Goal: Register for event/course

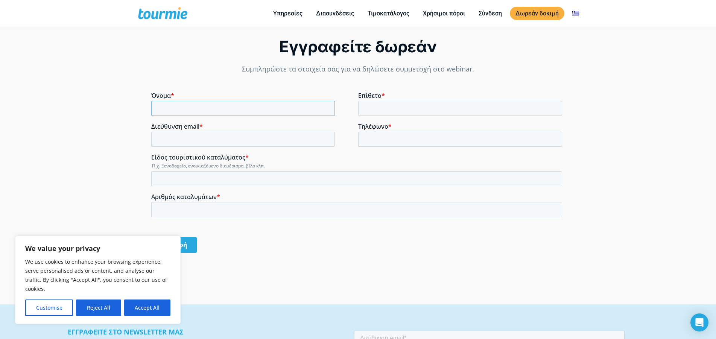
click at [174, 105] on input "Όνομα *" at bounding box center [243, 108] width 184 height 15
type input "φ"
type input "[PERSON_NAME]"
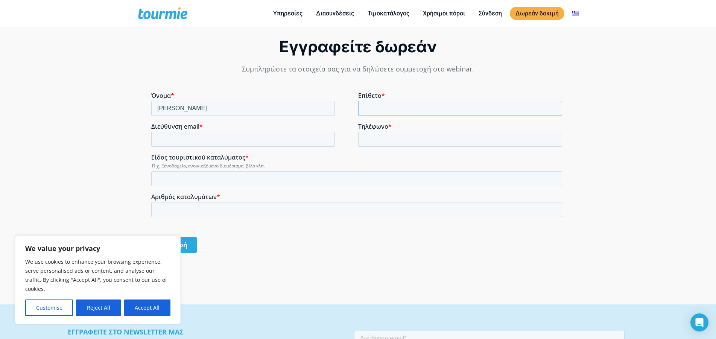
click at [398, 109] on input "Επίθετο *" at bounding box center [460, 108] width 204 height 15
type input "ΔΕΡΒΟΣ"
click at [236, 143] on input "Διεύθυνση email *" at bounding box center [243, 139] width 184 height 15
type input "[EMAIL_ADDRESS][DOMAIN_NAME]"
click at [364, 137] on input "Τηλέφωνο *" at bounding box center [460, 139] width 204 height 15
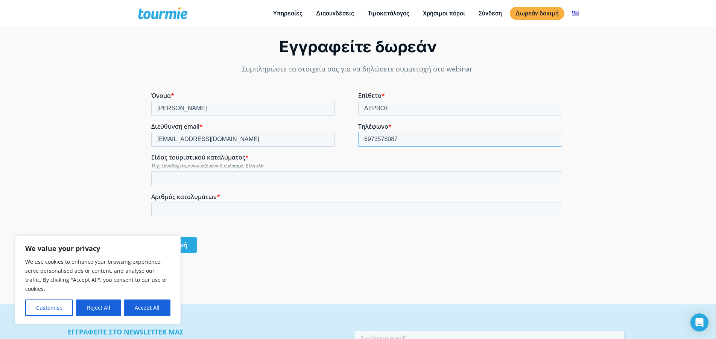
type input "6973578087"
click at [235, 181] on input "Είδος τουριστικού καταλύματος *" at bounding box center [356, 178] width 411 height 15
type input "μ"
type input "ΜΟΝΟΚΑΤΟΙΚΙΑ"
click at [205, 211] on input "Αριθμός καταλυμάτων *" at bounding box center [356, 209] width 411 height 15
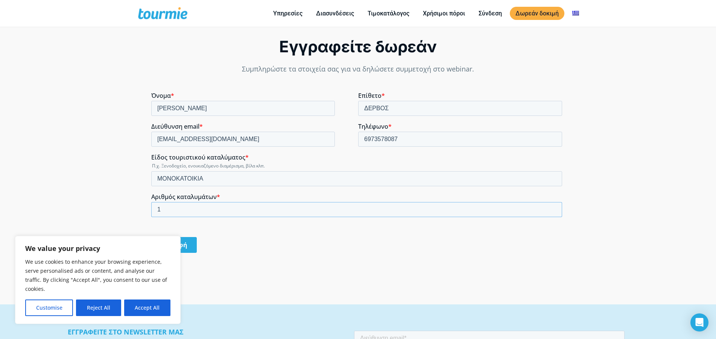
type input "1"
click at [175, 245] on input "Εγγραφή" at bounding box center [174, 245] width 46 height 16
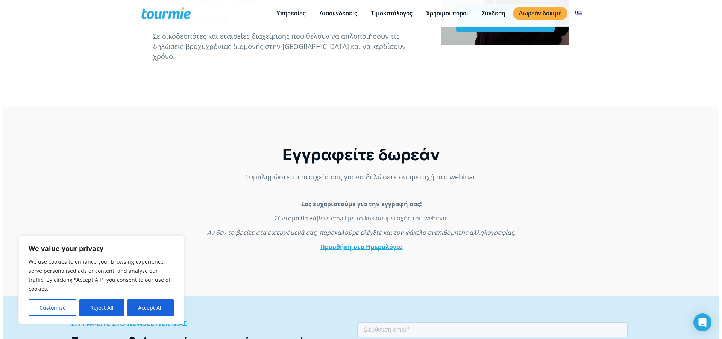
scroll to position [428, 0]
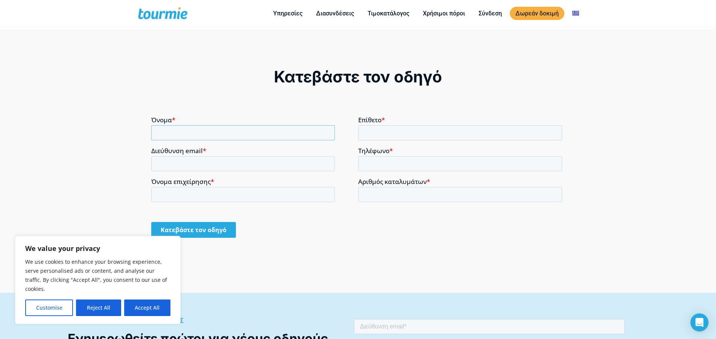
click at [252, 130] on input "Όνομα *" at bounding box center [243, 132] width 184 height 15
click at [252, 129] on input "Όνομα *" at bounding box center [243, 132] width 184 height 15
click at [252, 130] on input "Όνομα *" at bounding box center [243, 132] width 184 height 15
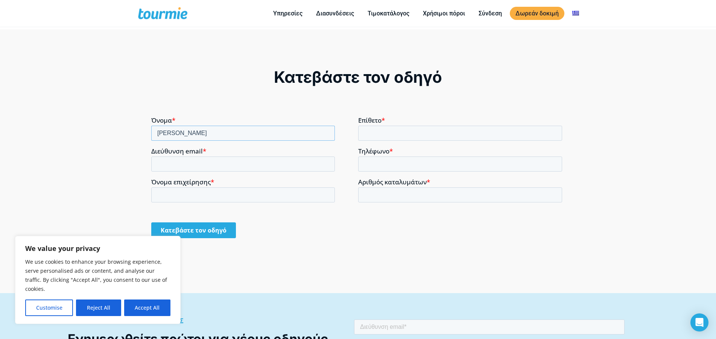
type input "[PERSON_NAME]"
click at [363, 129] on input "Επίθετο *" at bounding box center [460, 132] width 204 height 15
type input "ΔΕΡΒΟΣ"
click at [266, 169] on input "Διεύθυνση email *" at bounding box center [243, 163] width 184 height 15
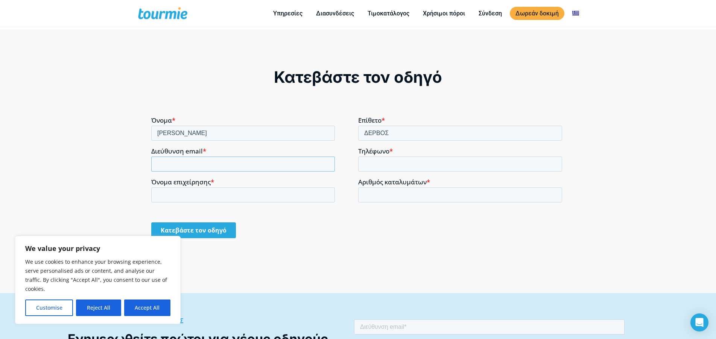
click at [266, 169] on input "Διεύθυνση email *" at bounding box center [243, 163] width 184 height 15
type input "[EMAIL_ADDRESS][DOMAIN_NAME]"
click at [364, 165] on input "Τηλέφωνο *" at bounding box center [460, 163] width 204 height 15
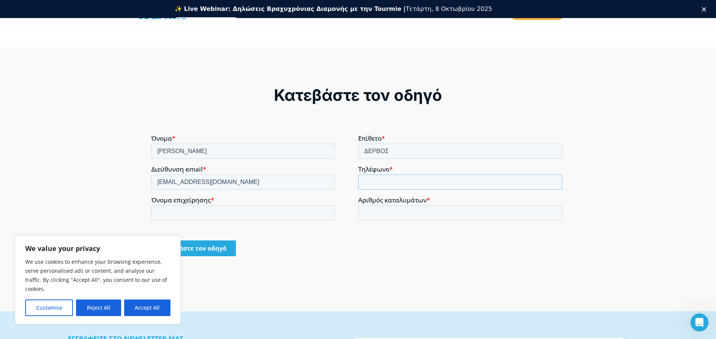
scroll to position [0, 0]
type input "6973578087"
click at [378, 217] on input "Αριθμός καταλυμάτων *" at bounding box center [460, 212] width 204 height 15
type input "1"
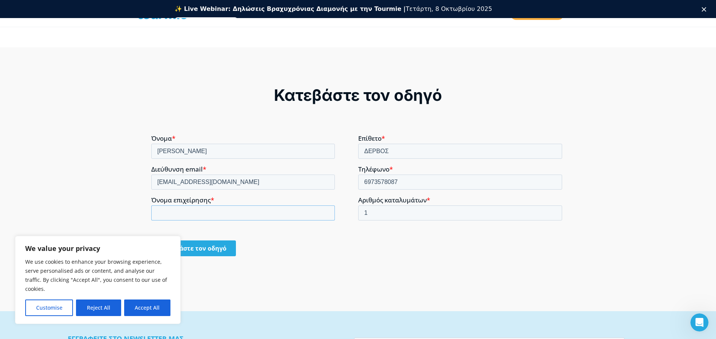
click at [295, 213] on input "Όνομα επιχείρησης *" at bounding box center [243, 212] width 184 height 15
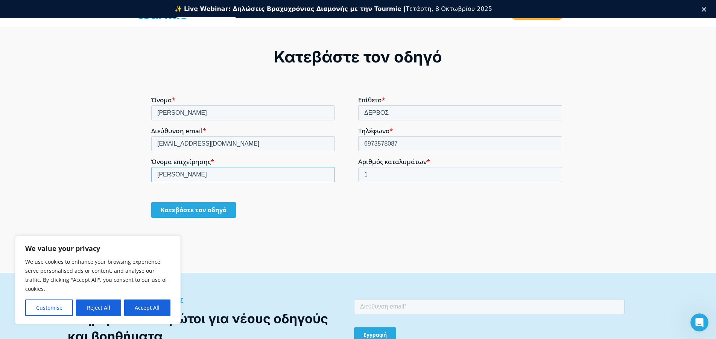
type input "[PERSON_NAME]"
click at [215, 206] on input "Κατεβάστε τον οδηγό" at bounding box center [193, 210] width 85 height 16
